Goal: Find specific page/section: Find specific page/section

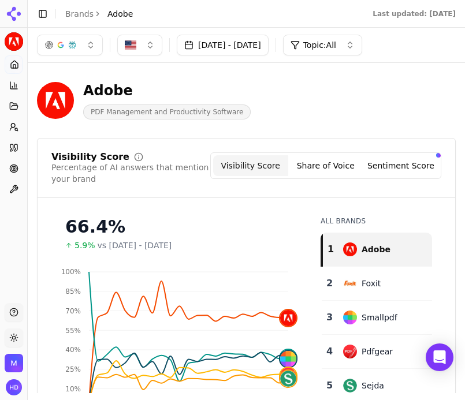
click at [321, 3] on header "Toggle Sidebar Brands Adobe Last updated: [DATE]" at bounding box center [246, 14] width 437 height 28
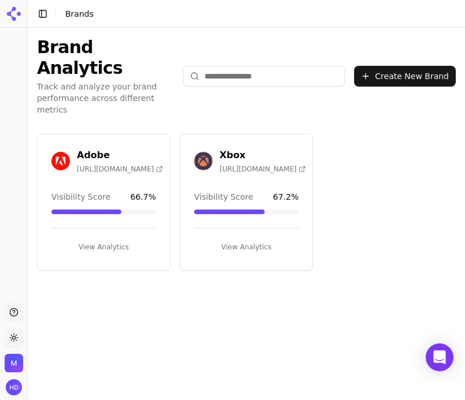
click at [226, 148] on h3 "Xbox" at bounding box center [262, 155] width 86 height 14
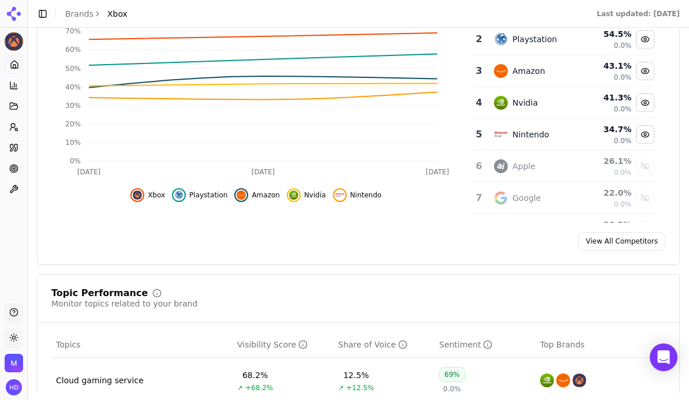
scroll to position [283, 0]
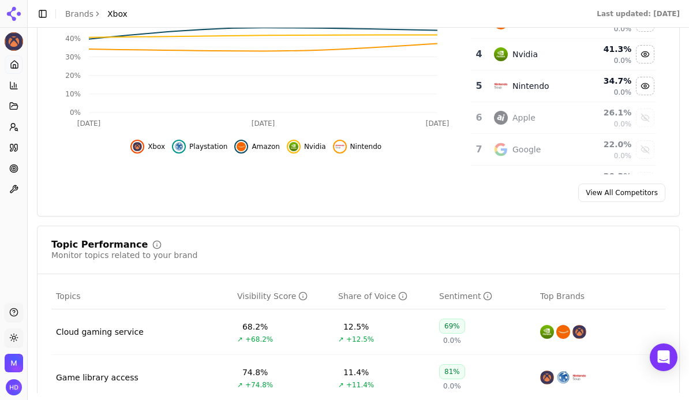
click at [21, 68] on link "Home" at bounding box center [14, 64] width 18 height 18
click at [14, 143] on icon at bounding box center [13, 147] width 9 height 9
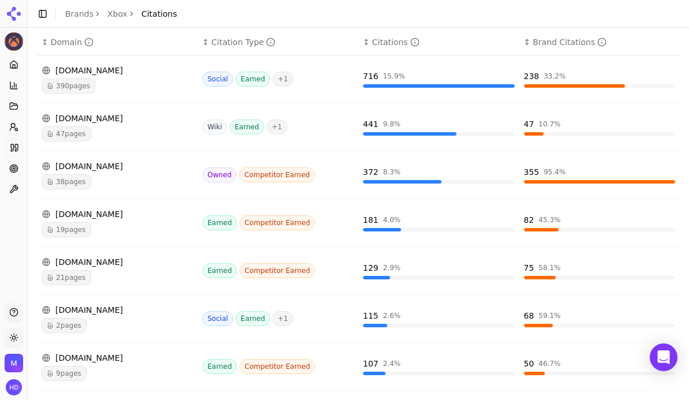
scroll to position [372, 0]
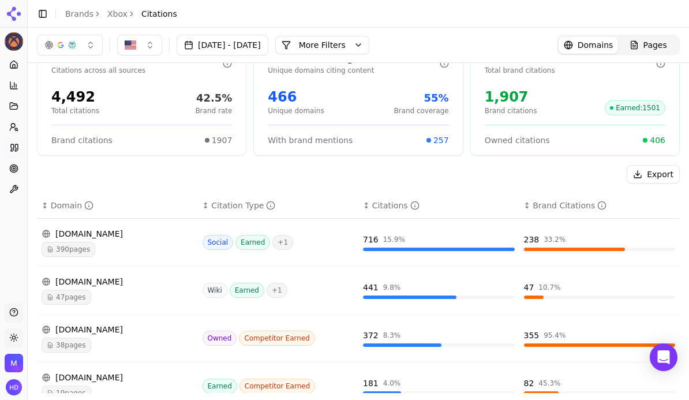
scroll to position [283, 0]
